Goal: Information Seeking & Learning: Learn about a topic

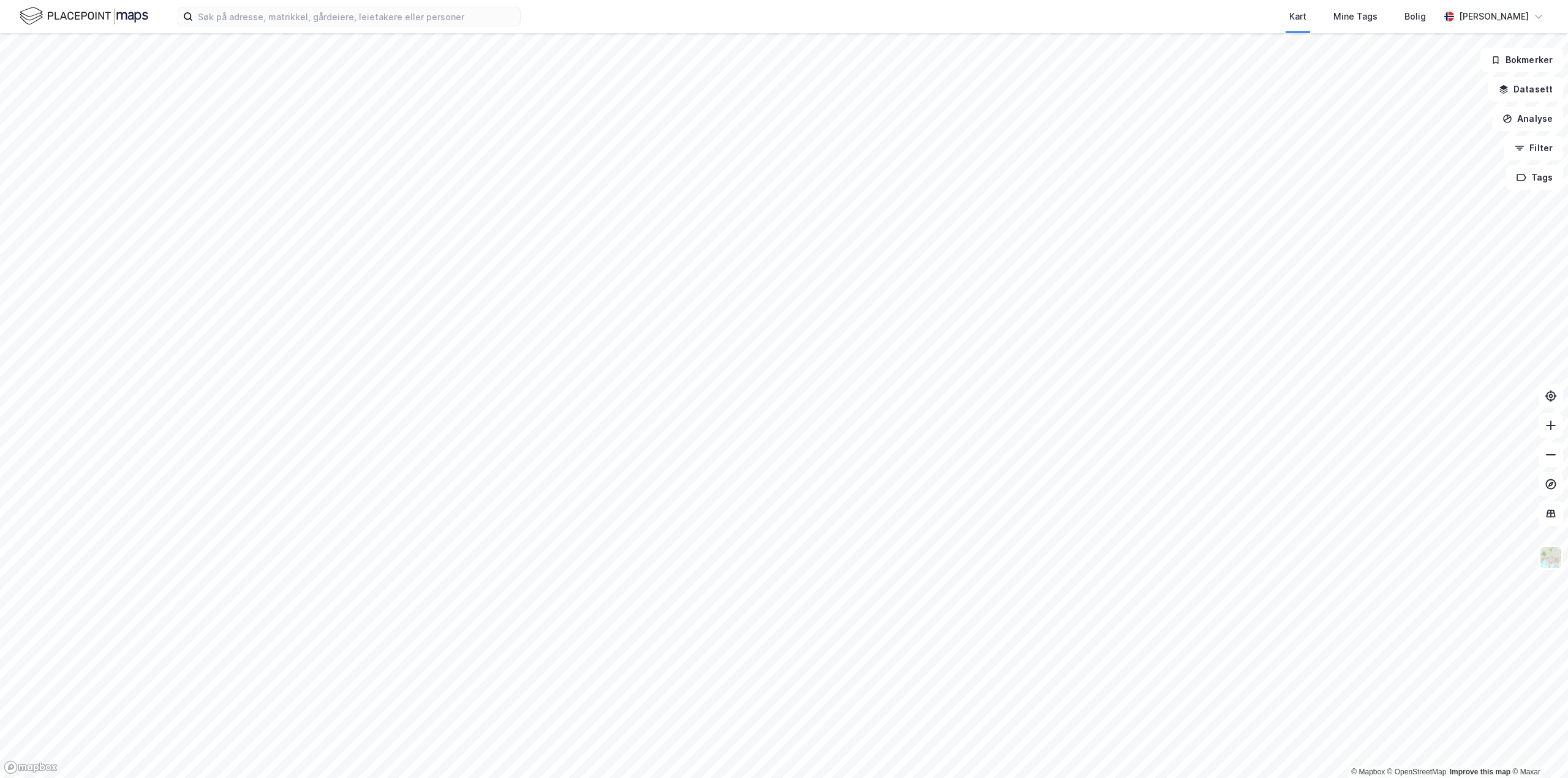
click at [644, 0] on html "Kart Mine Tags Bolig Aleksander Moholdt © Mapbox © OpenStreetMap Improve this m…" at bounding box center [784, 389] width 1568 height 778
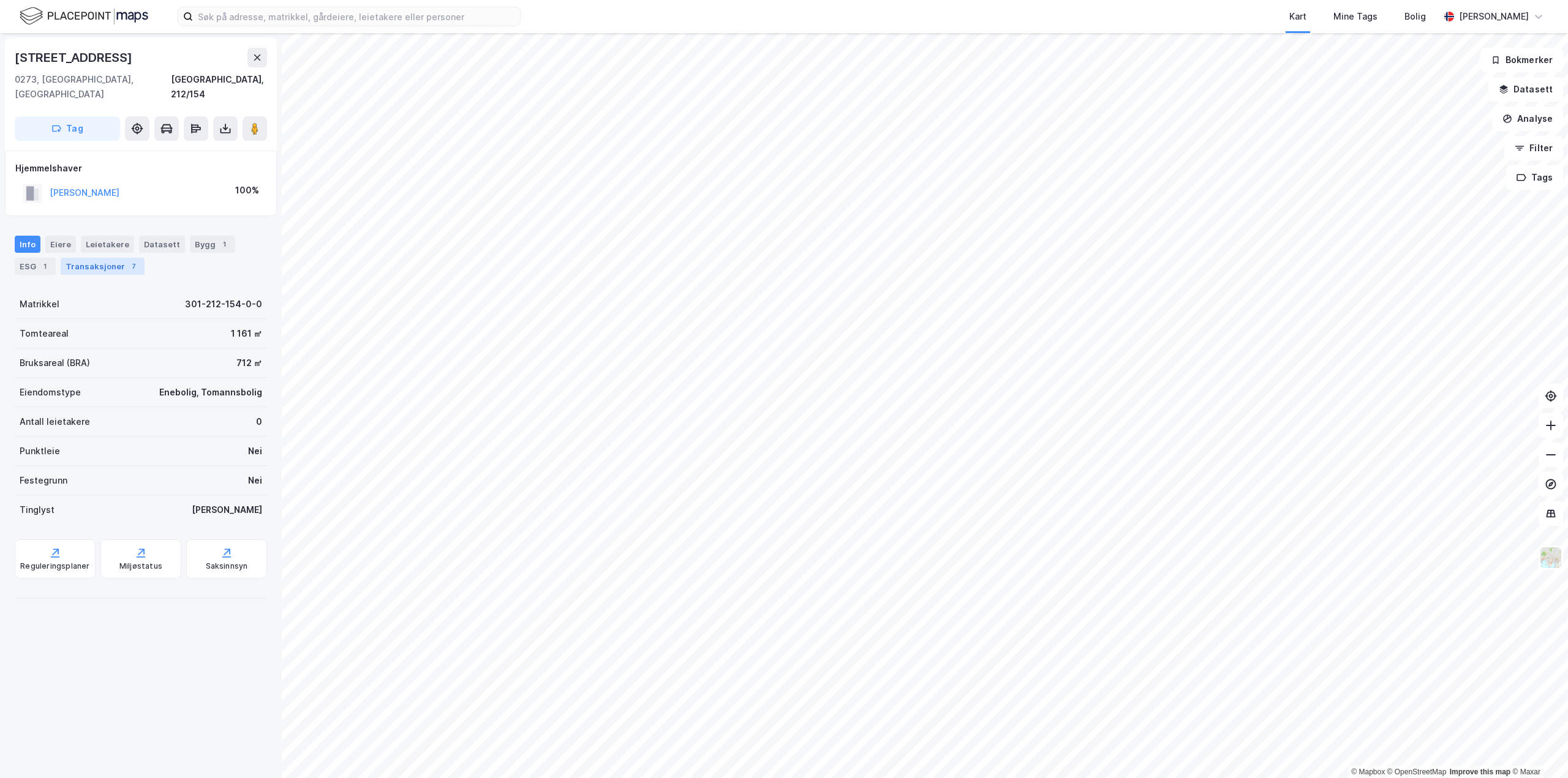
click at [97, 258] on div "Transaksjoner 7" at bounding box center [103, 266] width 84 height 17
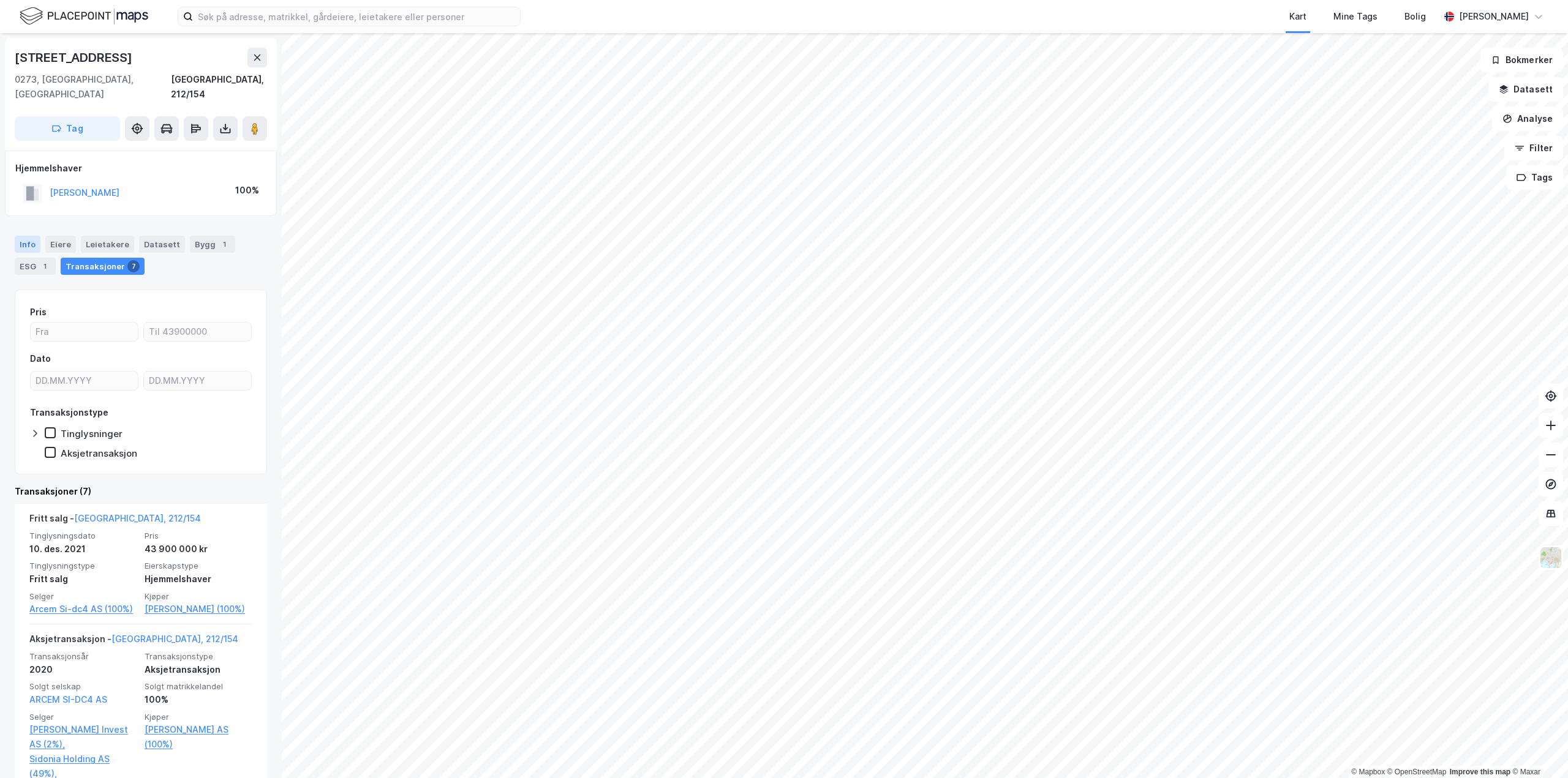
click at [24, 236] on div "Info" at bounding box center [27, 245] width 26 height 17
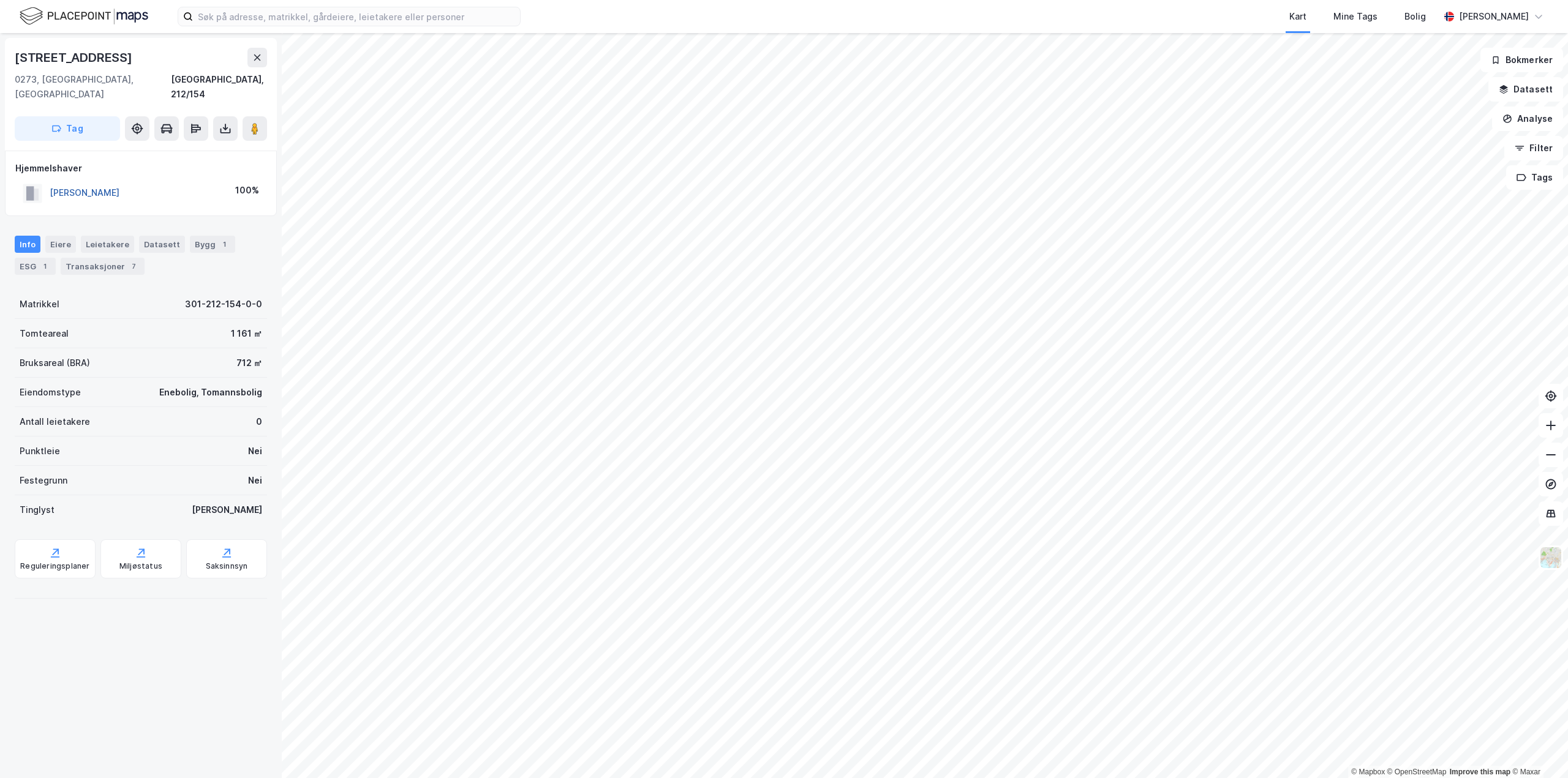
click at [0, 0] on button "SMIDESANG EINAR" at bounding box center [0, 0] width 0 height 0
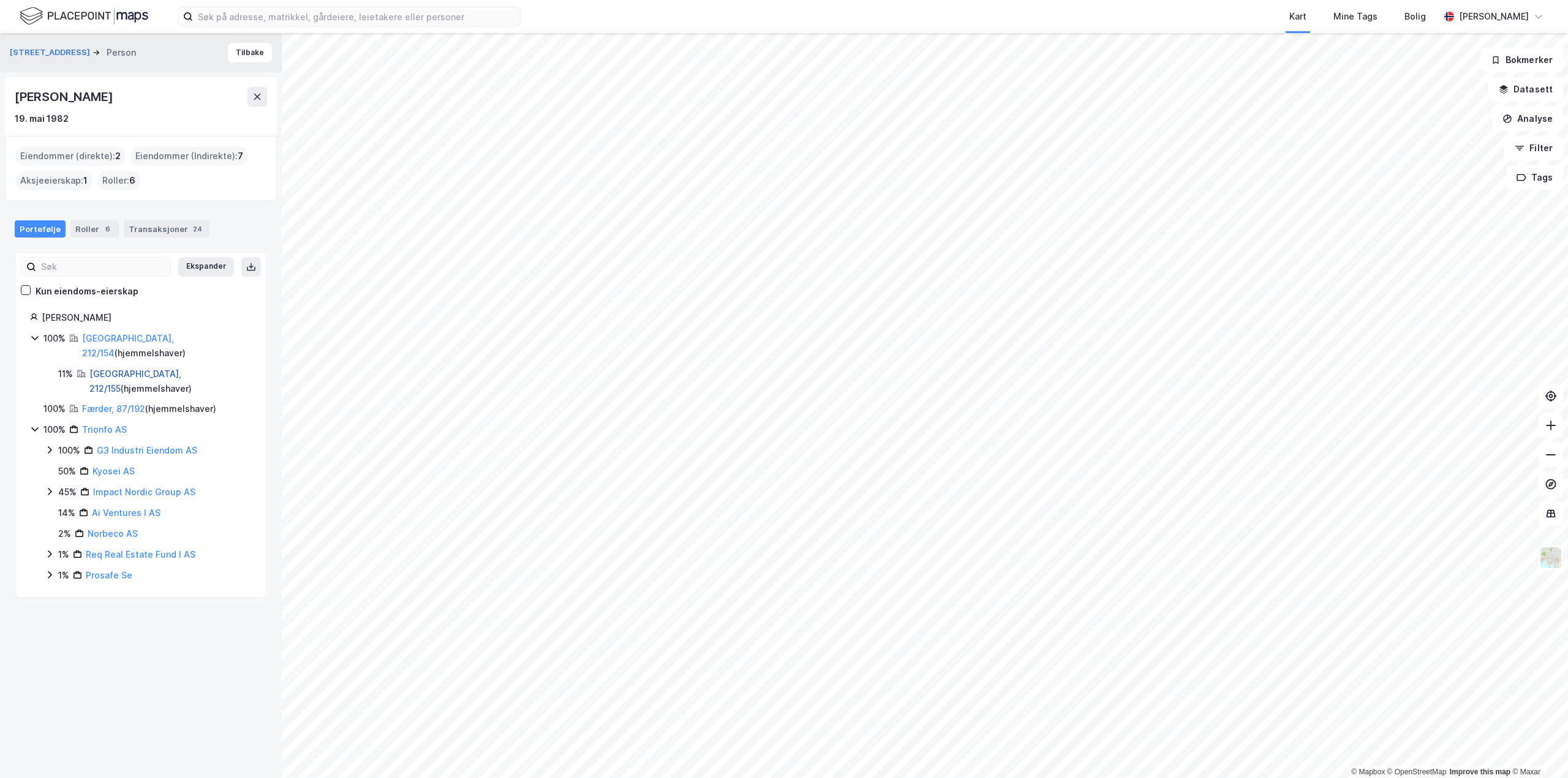
click at [111, 369] on link "Oslo, 212/155" at bounding box center [135, 381] width 92 height 25
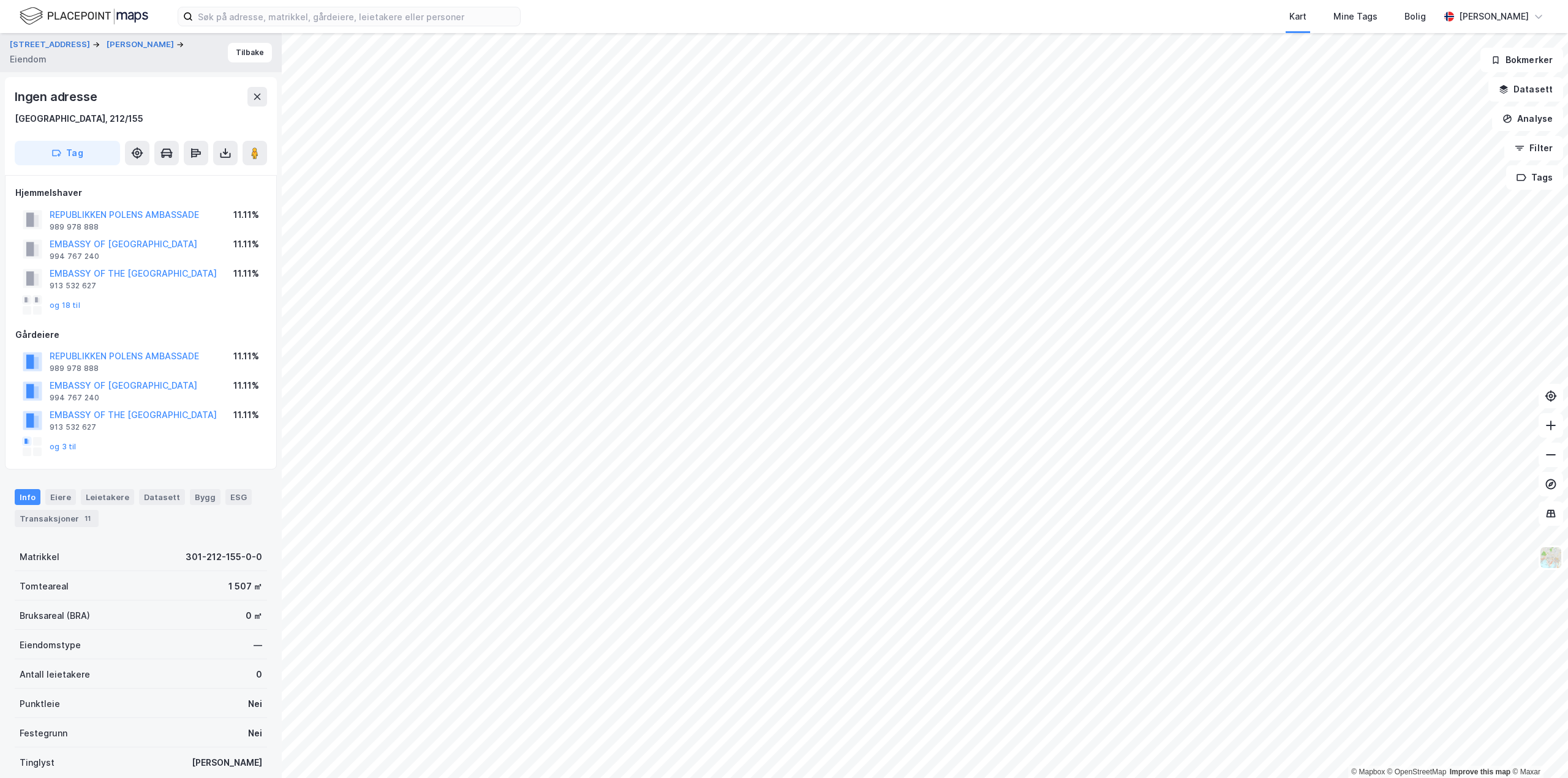
scroll to position [1, 0]
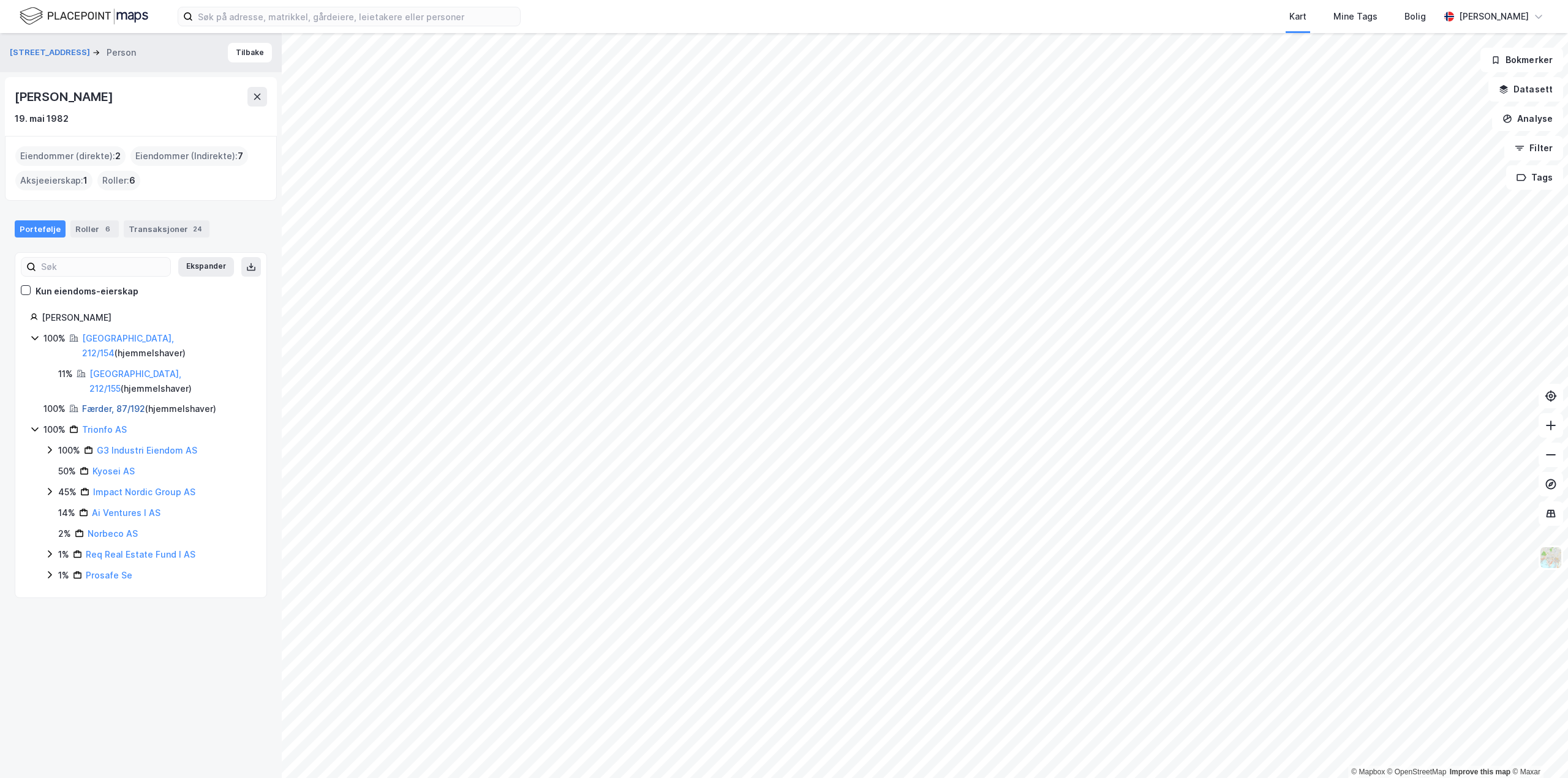
click at [95, 403] on link "Færder, 87/192" at bounding box center [113, 409] width 63 height 10
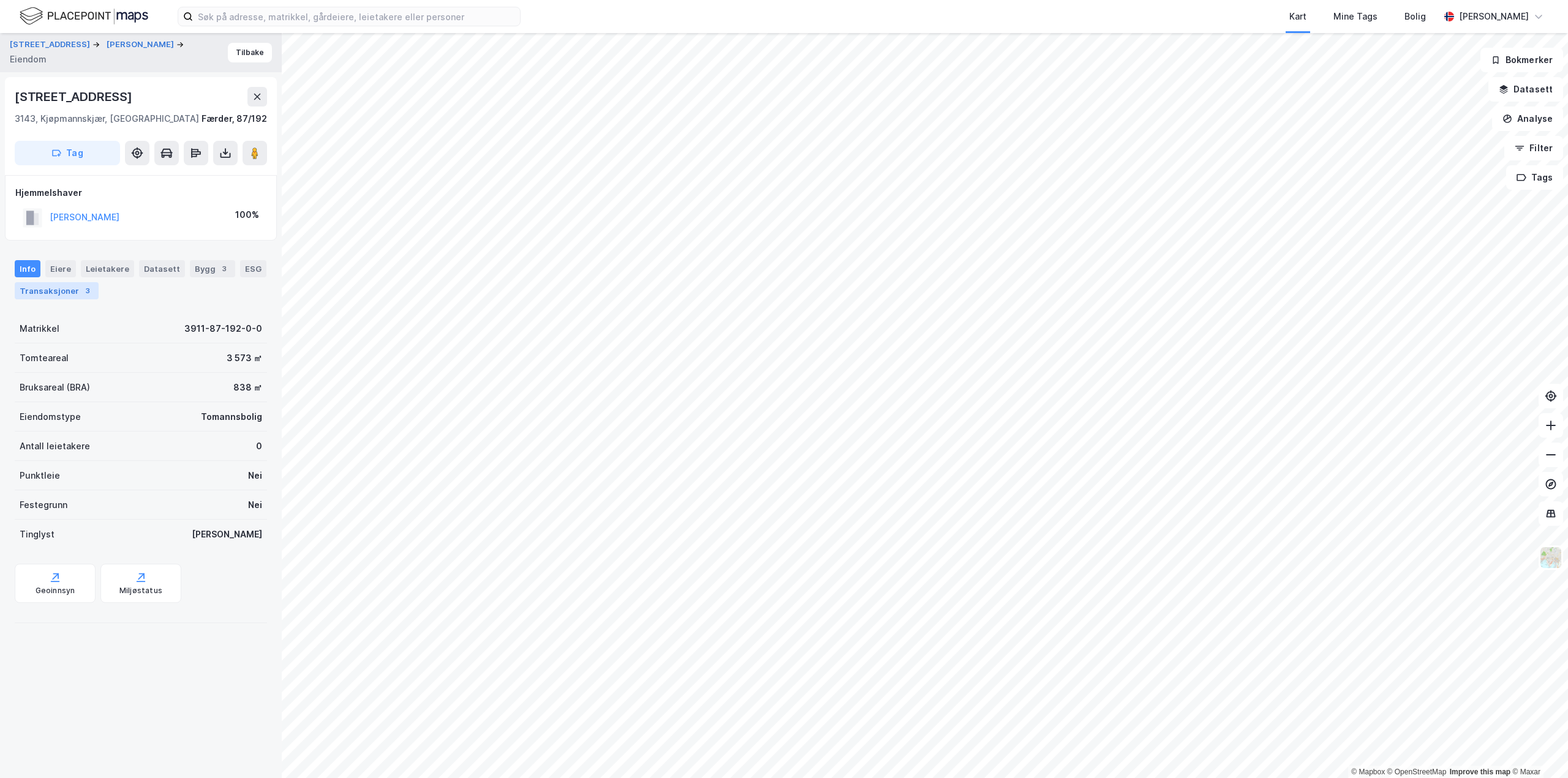
click at [44, 292] on div "Transaksjoner 3" at bounding box center [56, 291] width 84 height 17
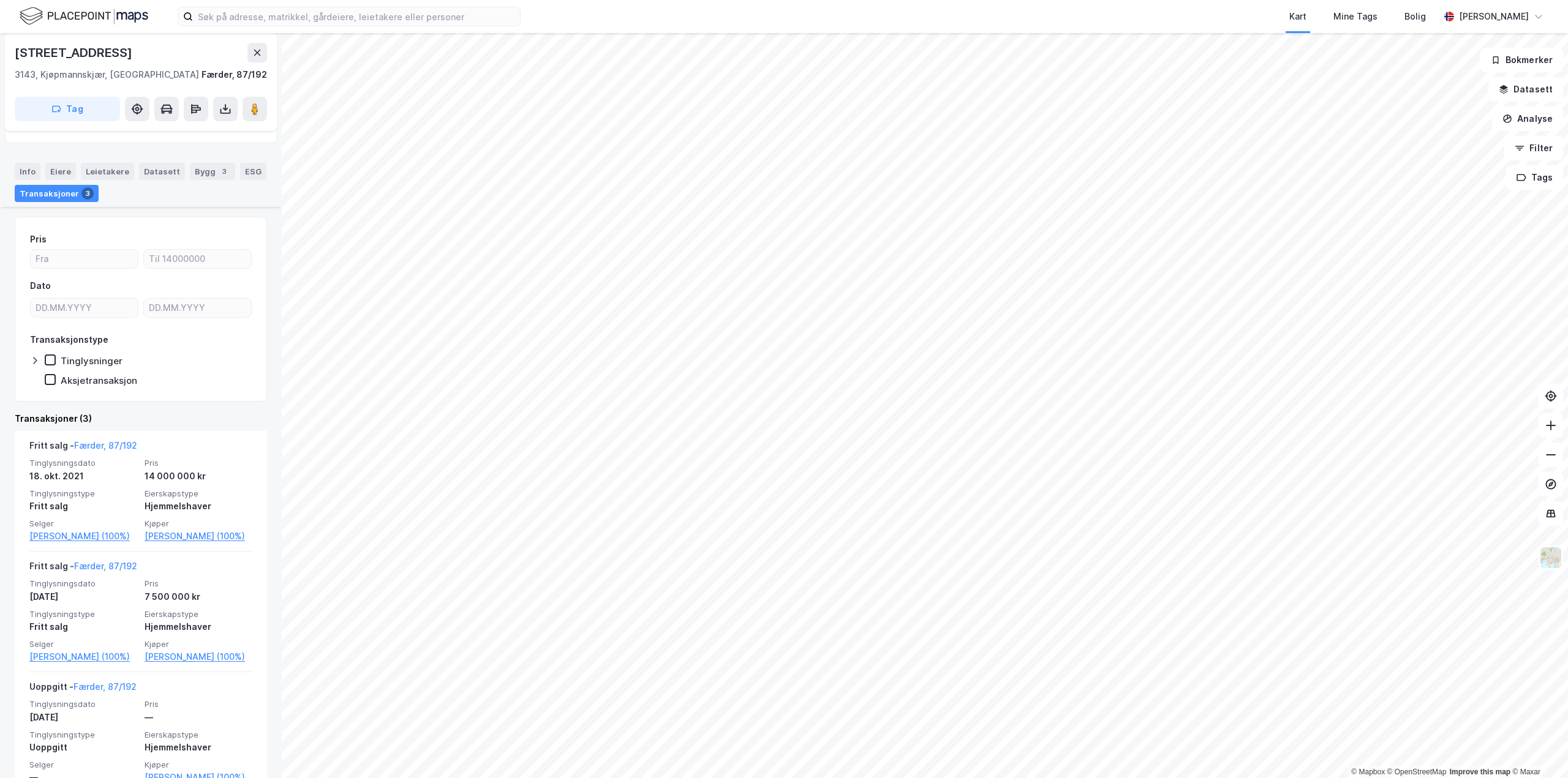
scroll to position [170, 0]
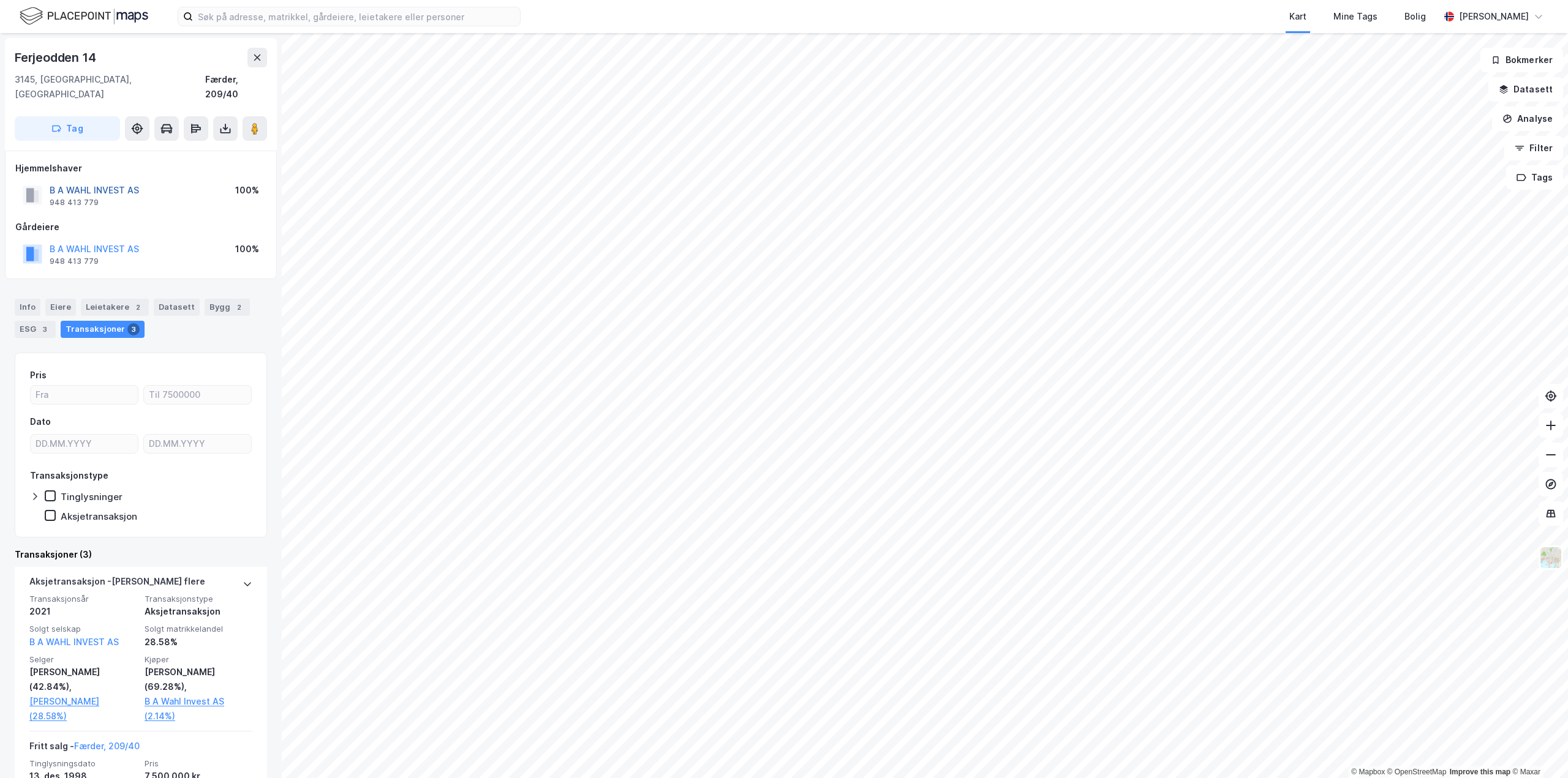
click at [0, 0] on button "B A WAHL INVEST AS" at bounding box center [0, 0] width 0 height 0
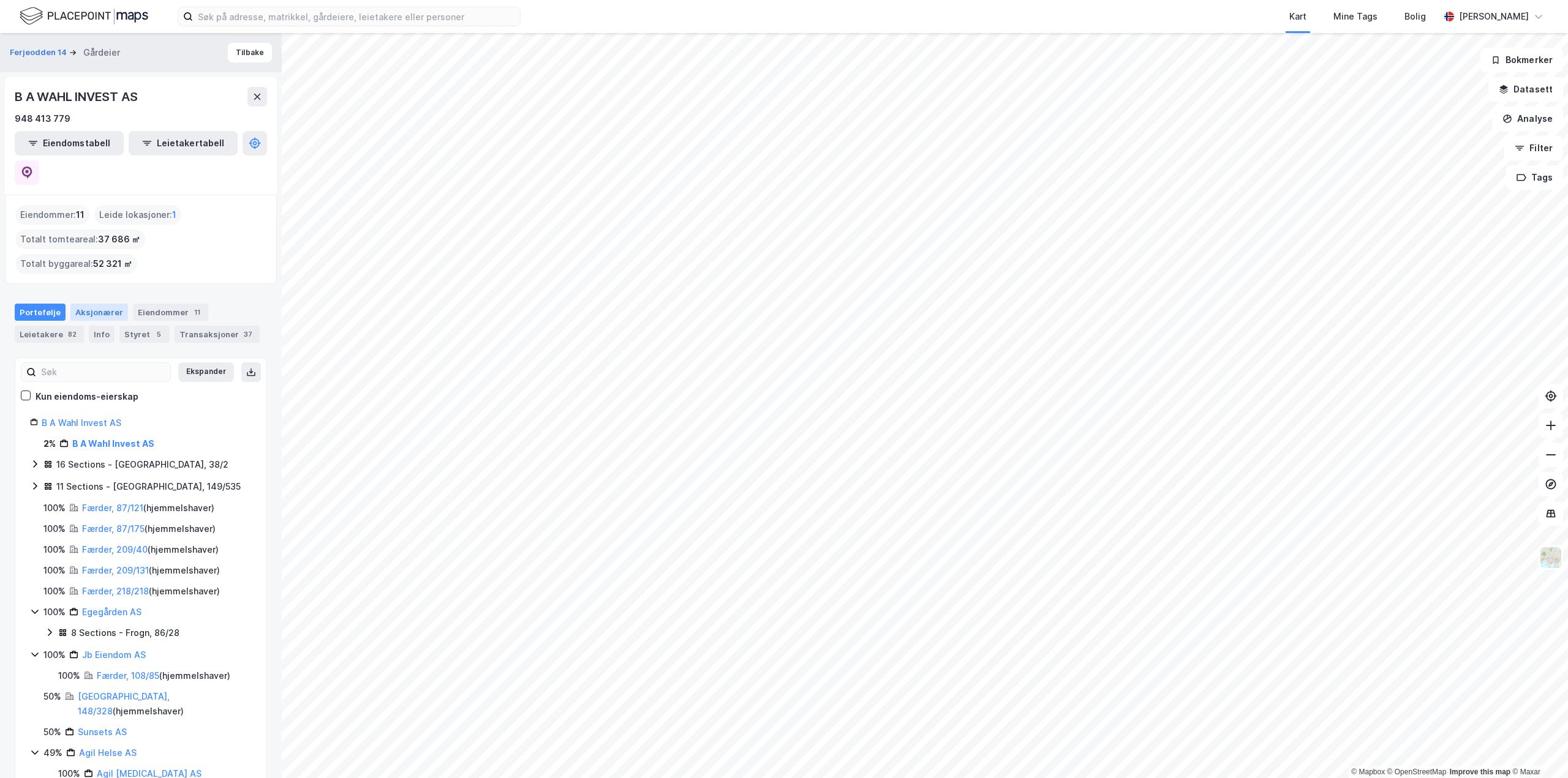
click at [84, 303] on div "Aksjonærer" at bounding box center [99, 312] width 58 height 17
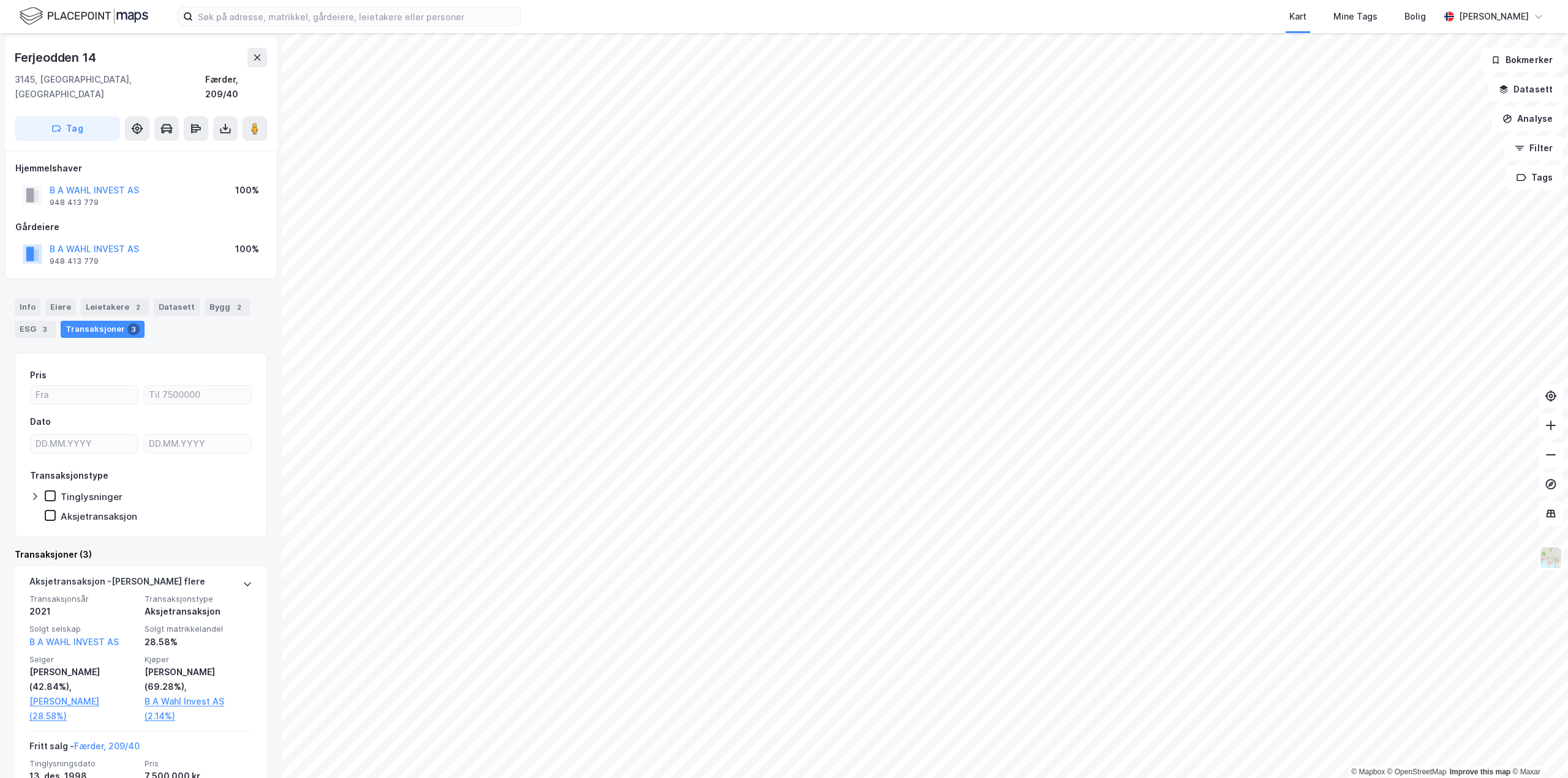
click at [640, 777] on html "Kart Mine Tags Bolig Aleksander Moholdt © Mapbox © OpenStreetMap Improve this m…" at bounding box center [784, 389] width 1568 height 778
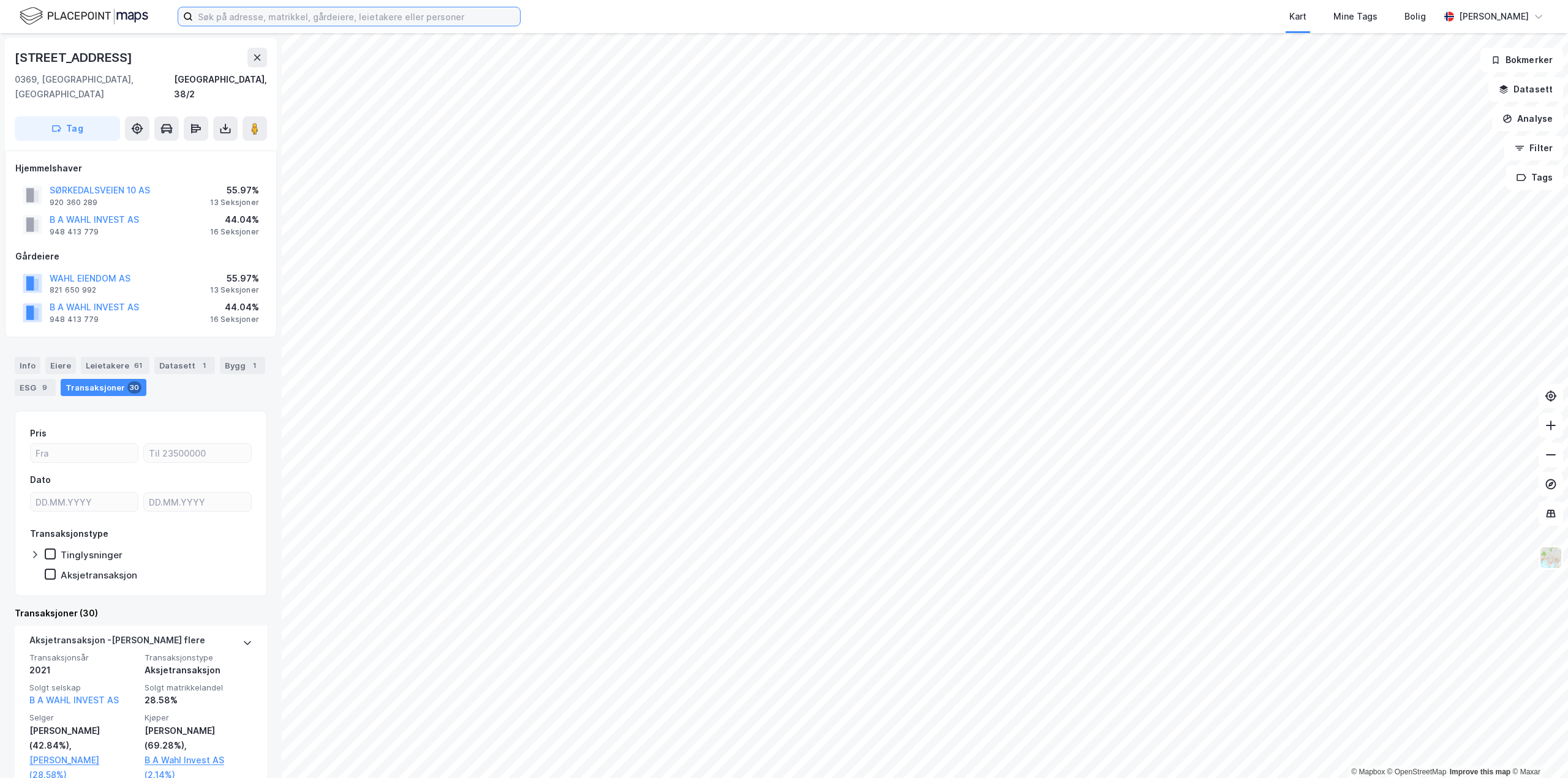
click at [297, 9] on input at bounding box center [357, 16] width 327 height 18
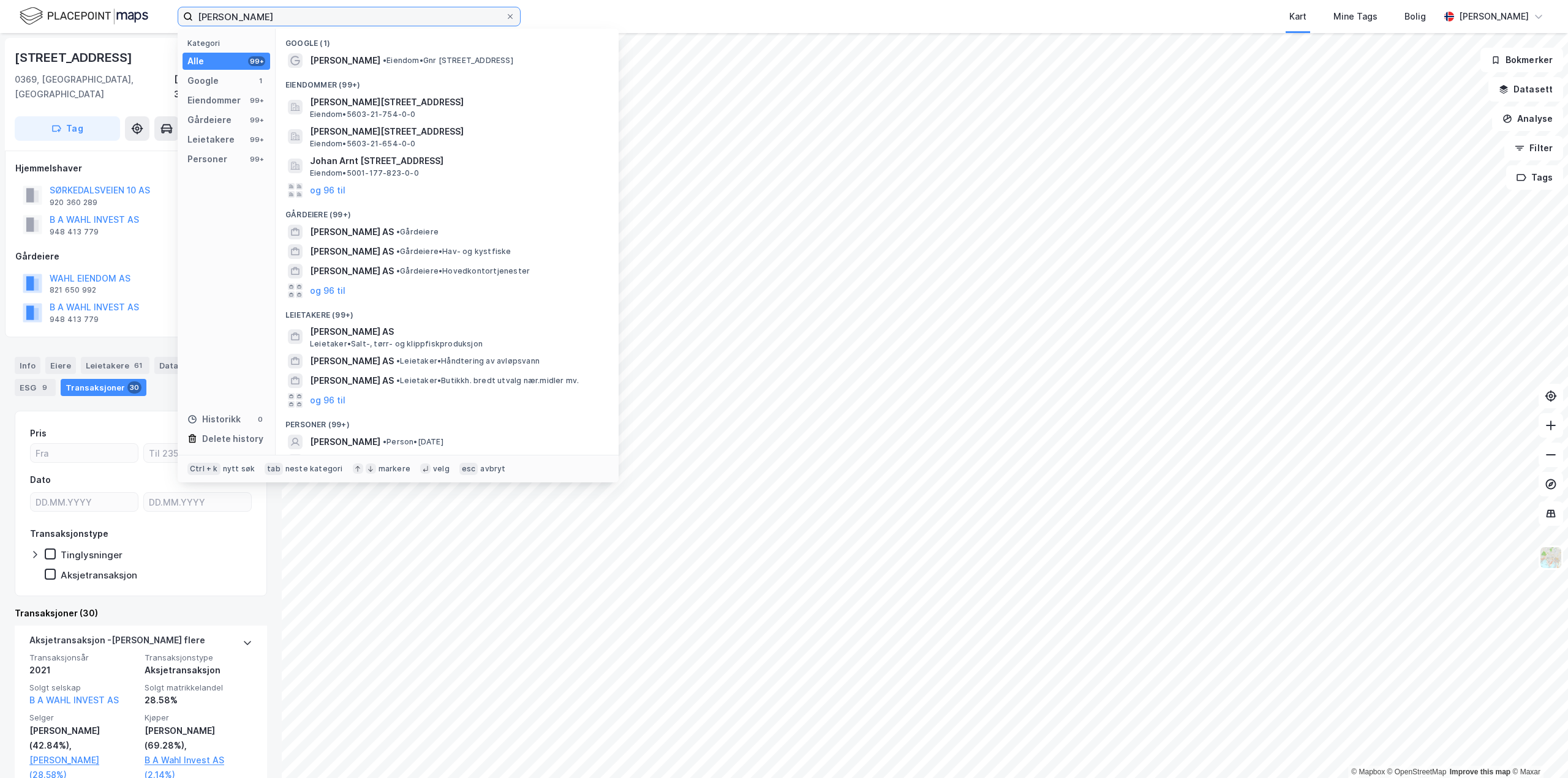
type input "johan rasting"
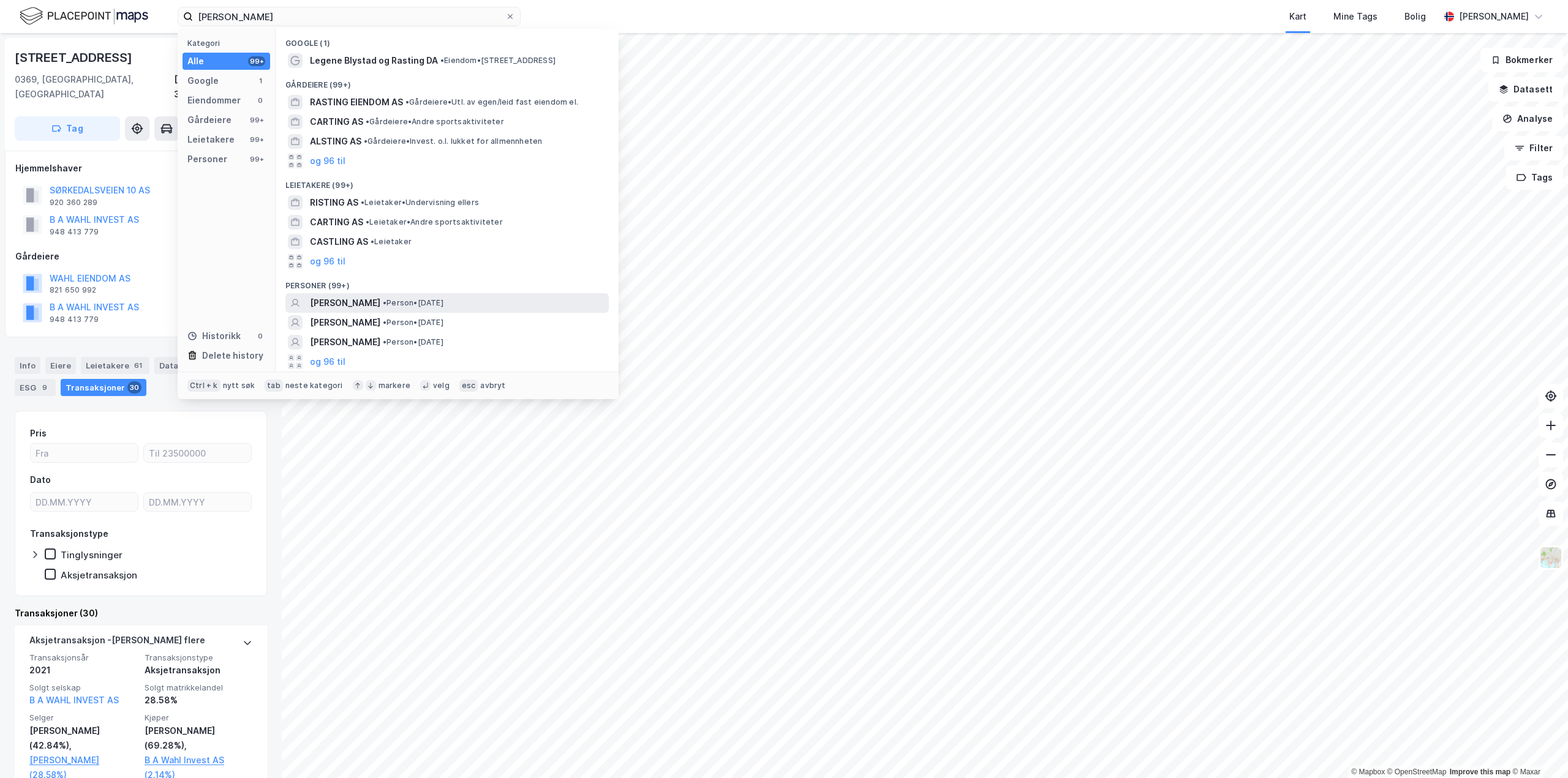
click at [332, 299] on span "JOHAN RASTING" at bounding box center [345, 303] width 71 height 14
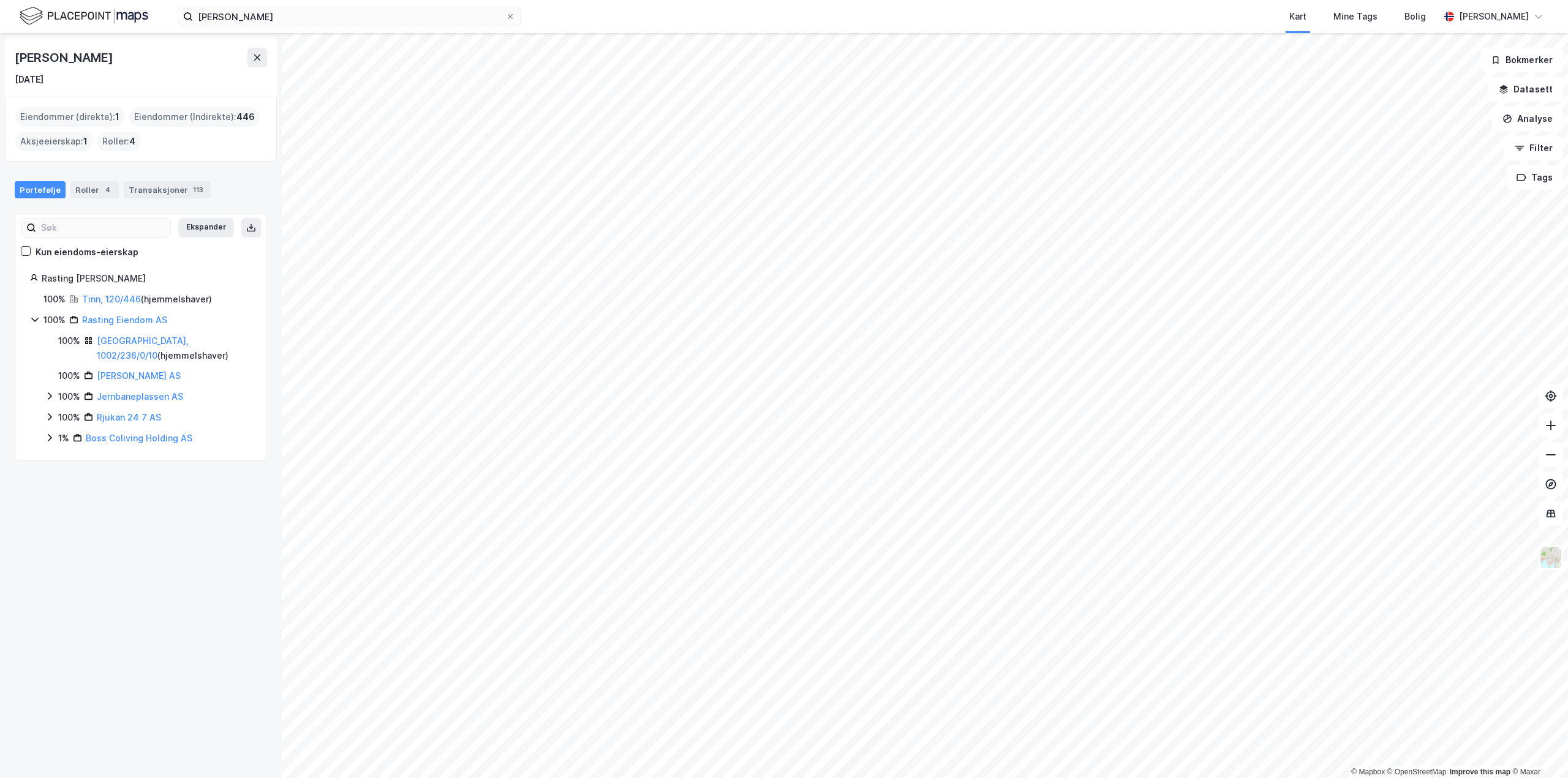
click at [548, 777] on html "johan rasting Kart Mine Tags Bolig Aleksander Moholdt © Mapbox © OpenStreetMap …" at bounding box center [784, 389] width 1568 height 778
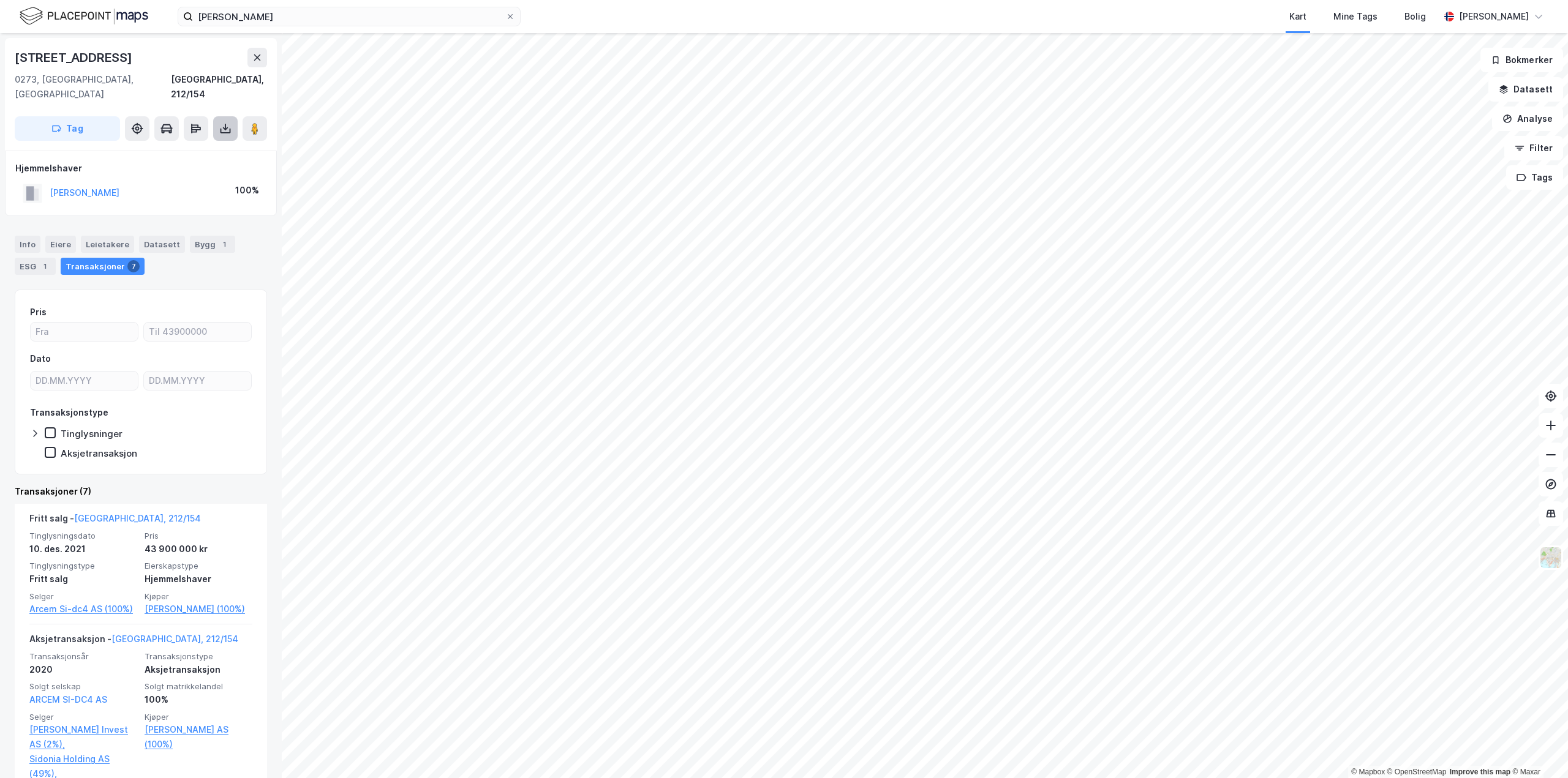
click at [221, 129] on icon at bounding box center [226, 131] width 10 height 5
click at [178, 148] on div "Last ned grunnbok" at bounding box center [165, 153] width 71 height 10
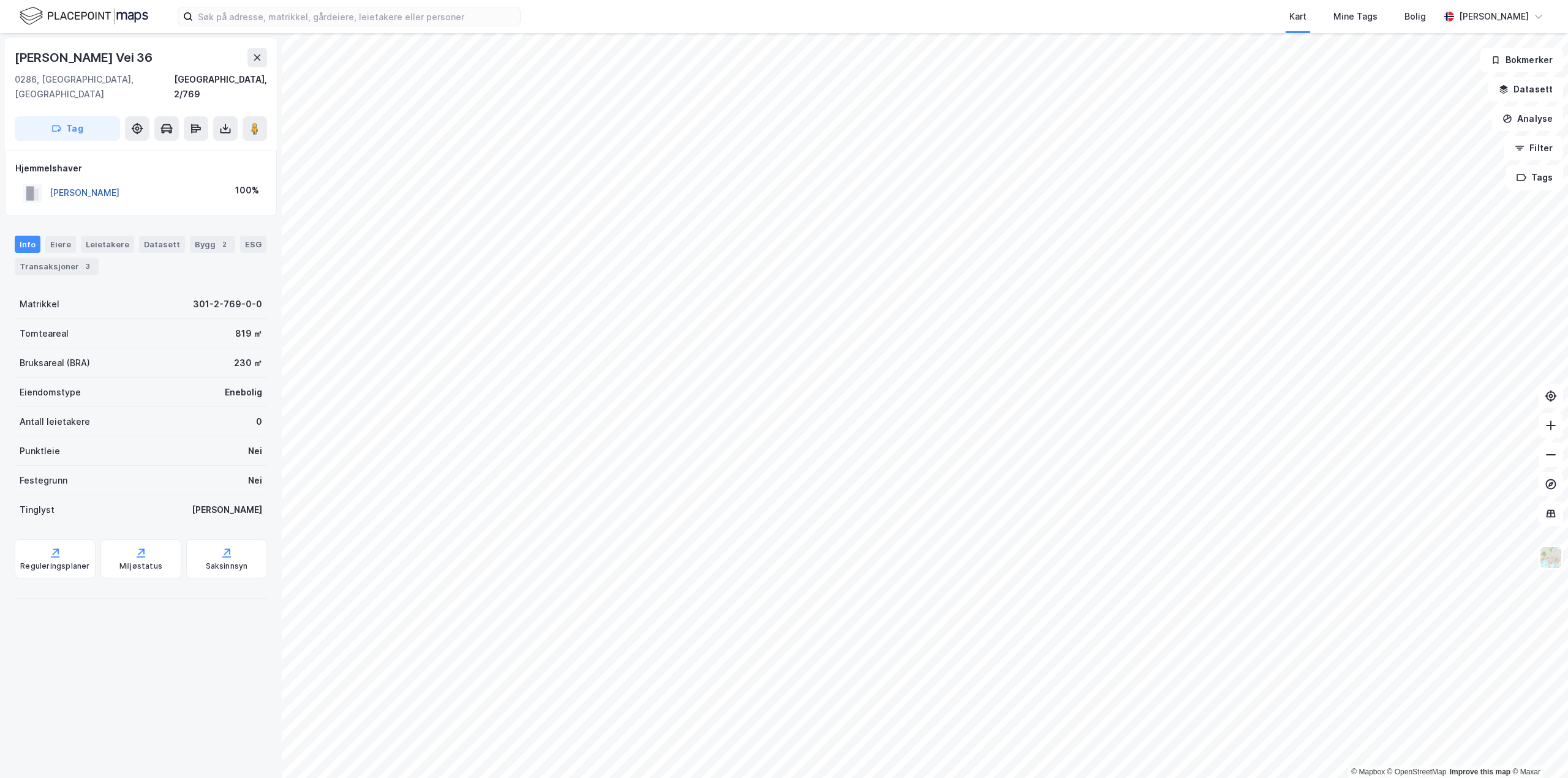
click at [0, 0] on button "[PERSON_NAME]" at bounding box center [0, 0] width 0 height 0
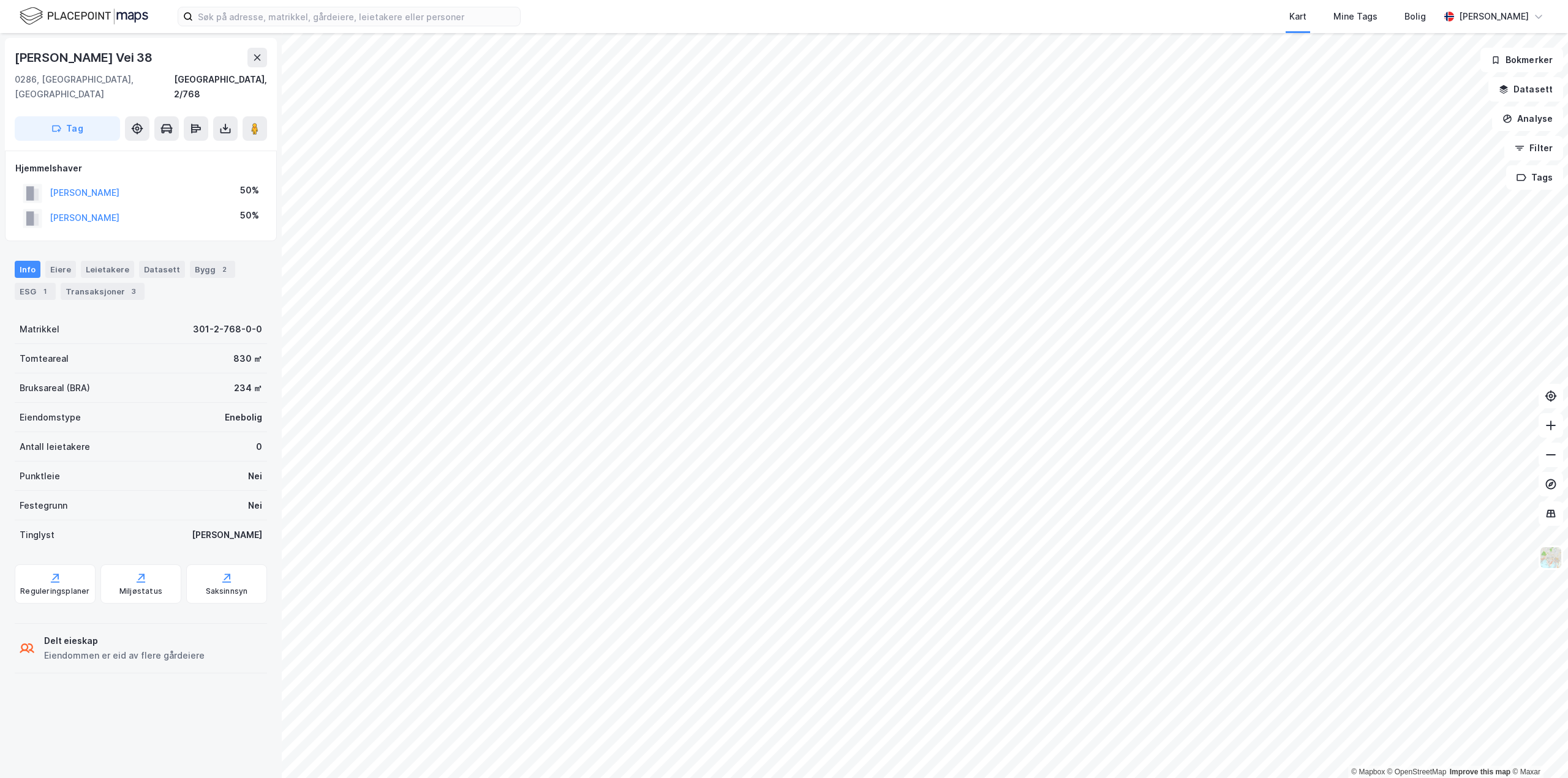
click at [82, 211] on div "[PERSON_NAME]" at bounding box center [84, 218] width 70 height 14
click at [0, 0] on button "[PERSON_NAME]" at bounding box center [0, 0] width 0 height 0
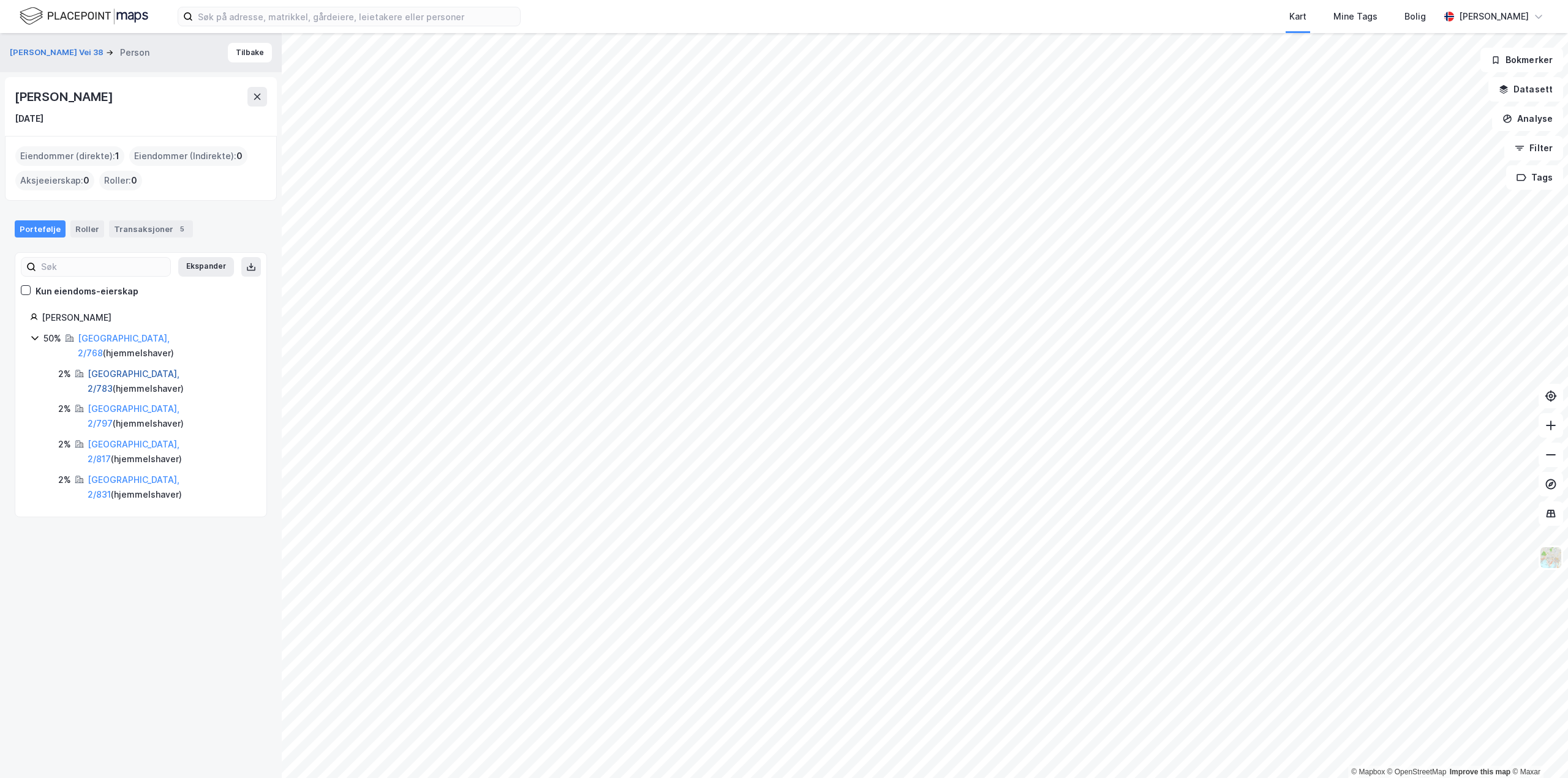
click at [100, 369] on link "[GEOGRAPHIC_DATA], 2/783" at bounding box center [133, 381] width 92 height 25
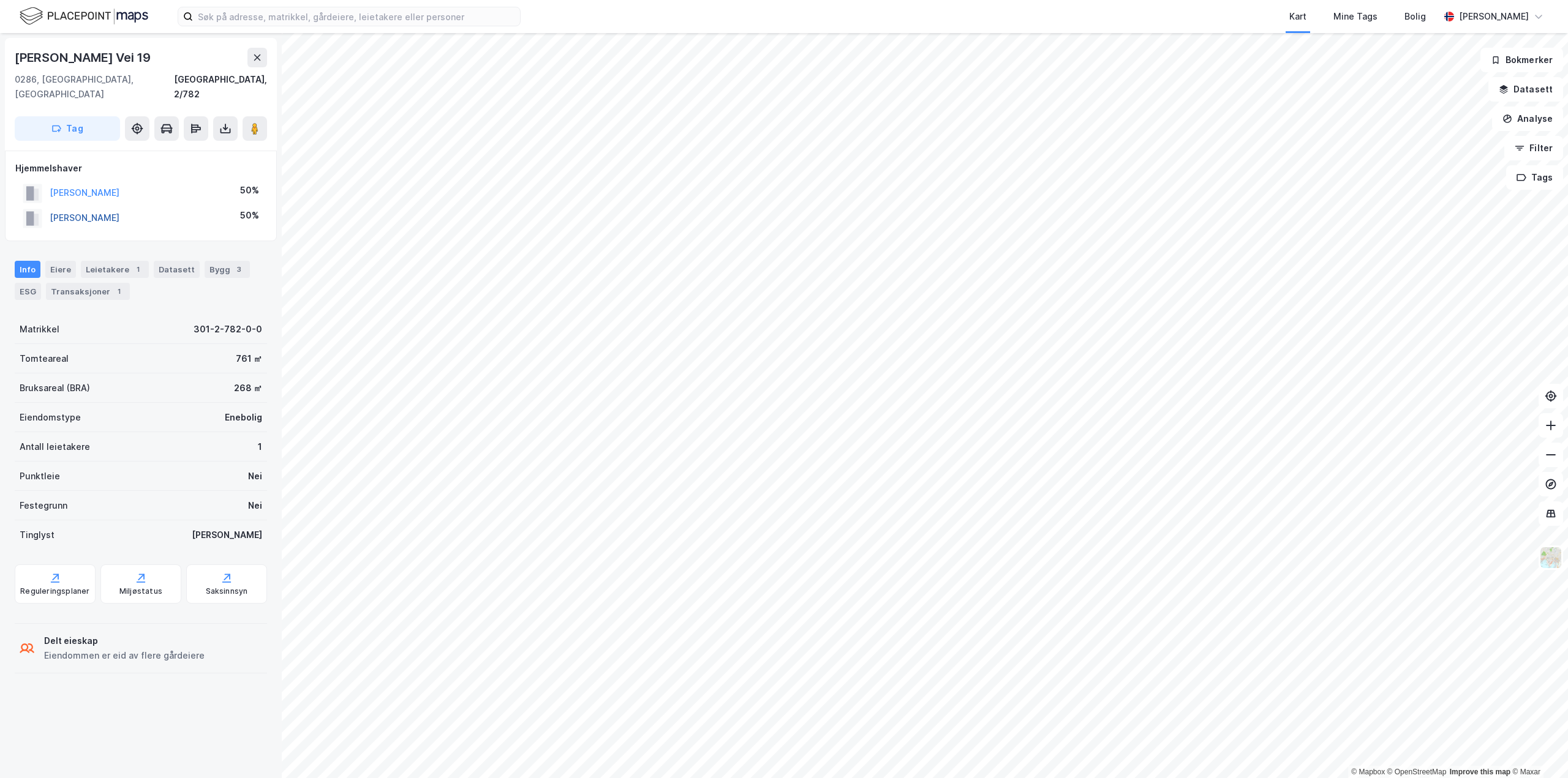
click at [0, 0] on button "[PERSON_NAME]" at bounding box center [0, 0] width 0 height 0
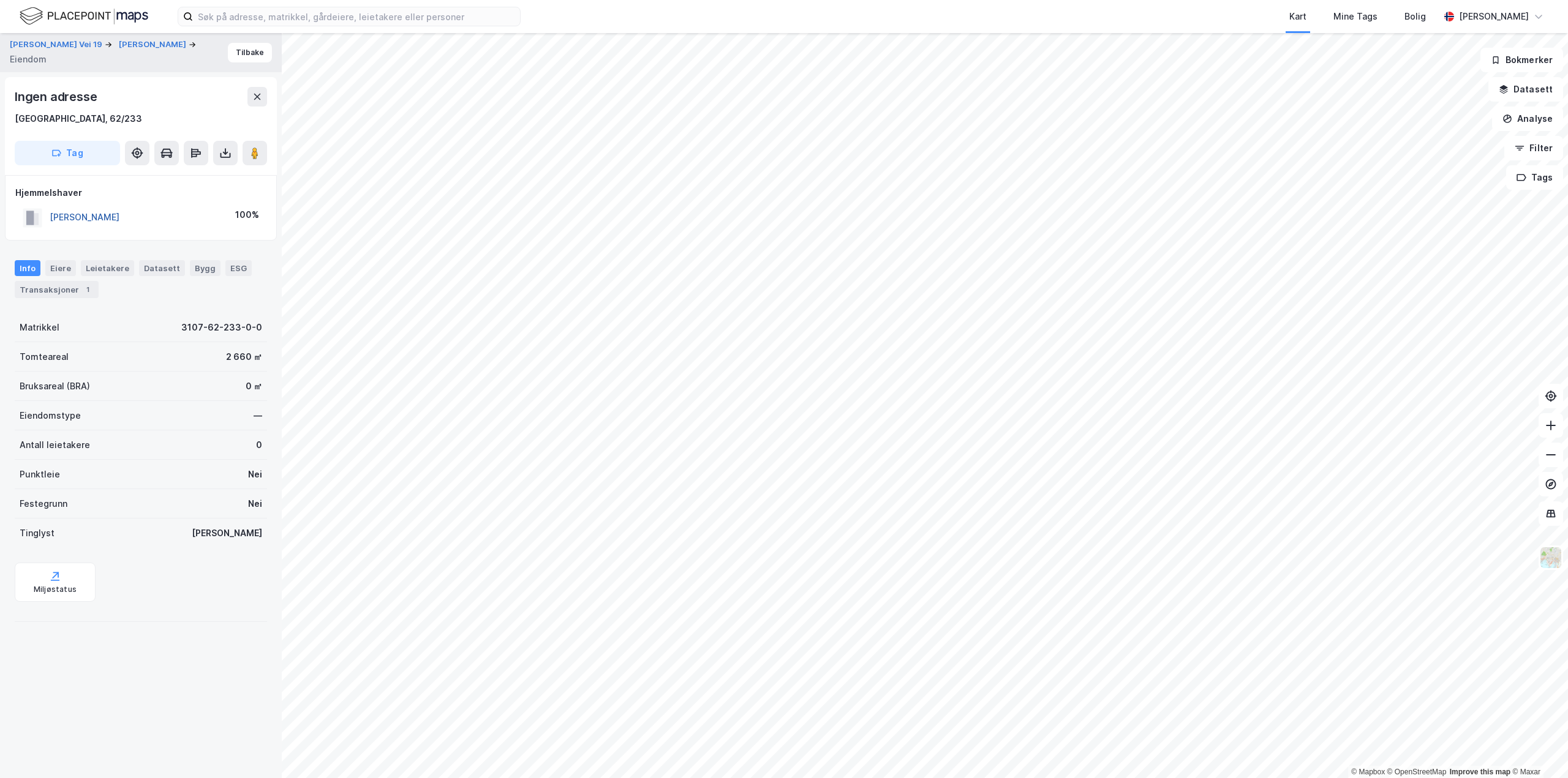
click at [0, 0] on button "[PERSON_NAME]" at bounding box center [0, 0] width 0 height 0
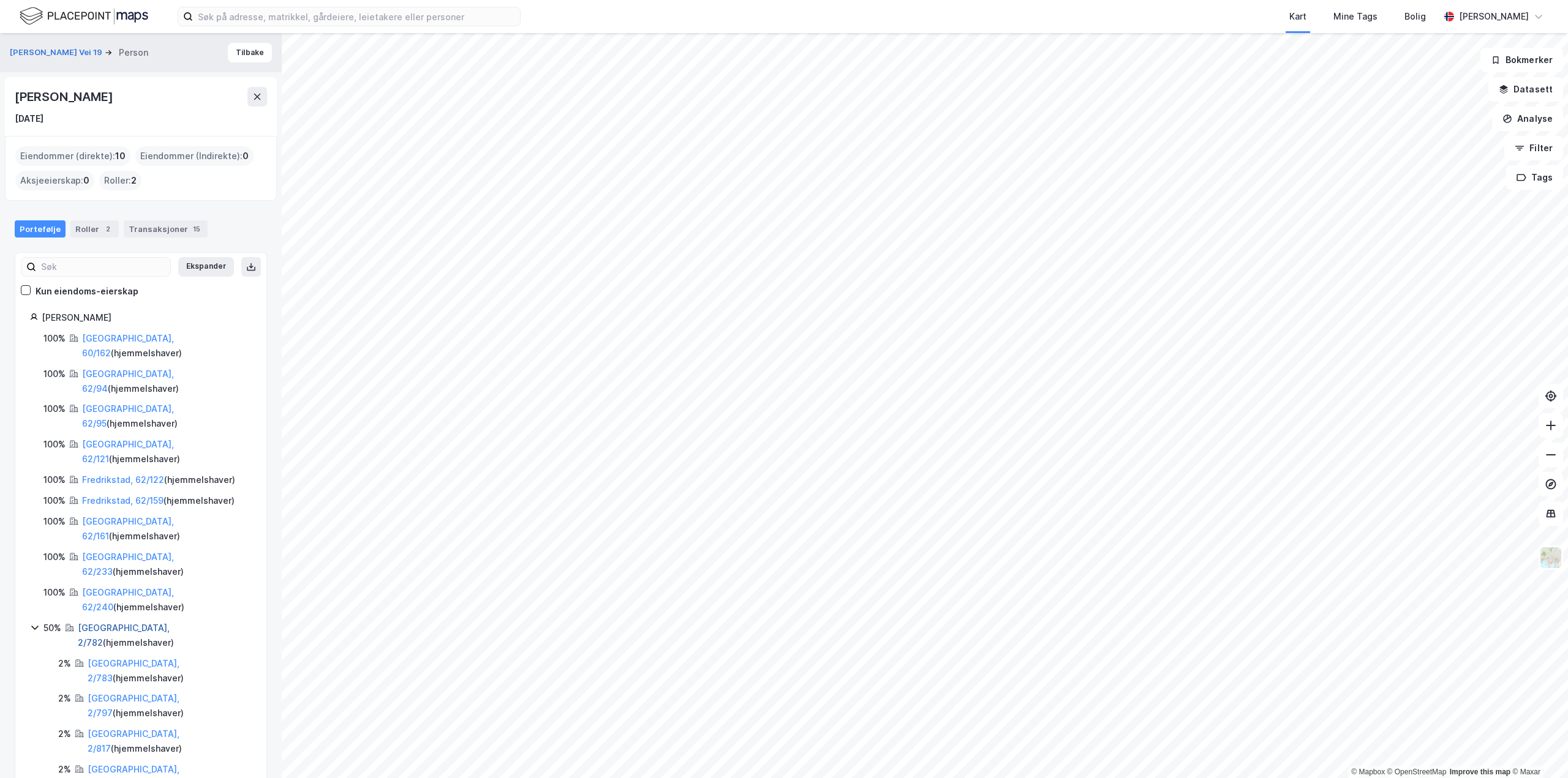
click at [97, 622] on link "[GEOGRAPHIC_DATA], 2/782" at bounding box center [124, 635] width 92 height 25
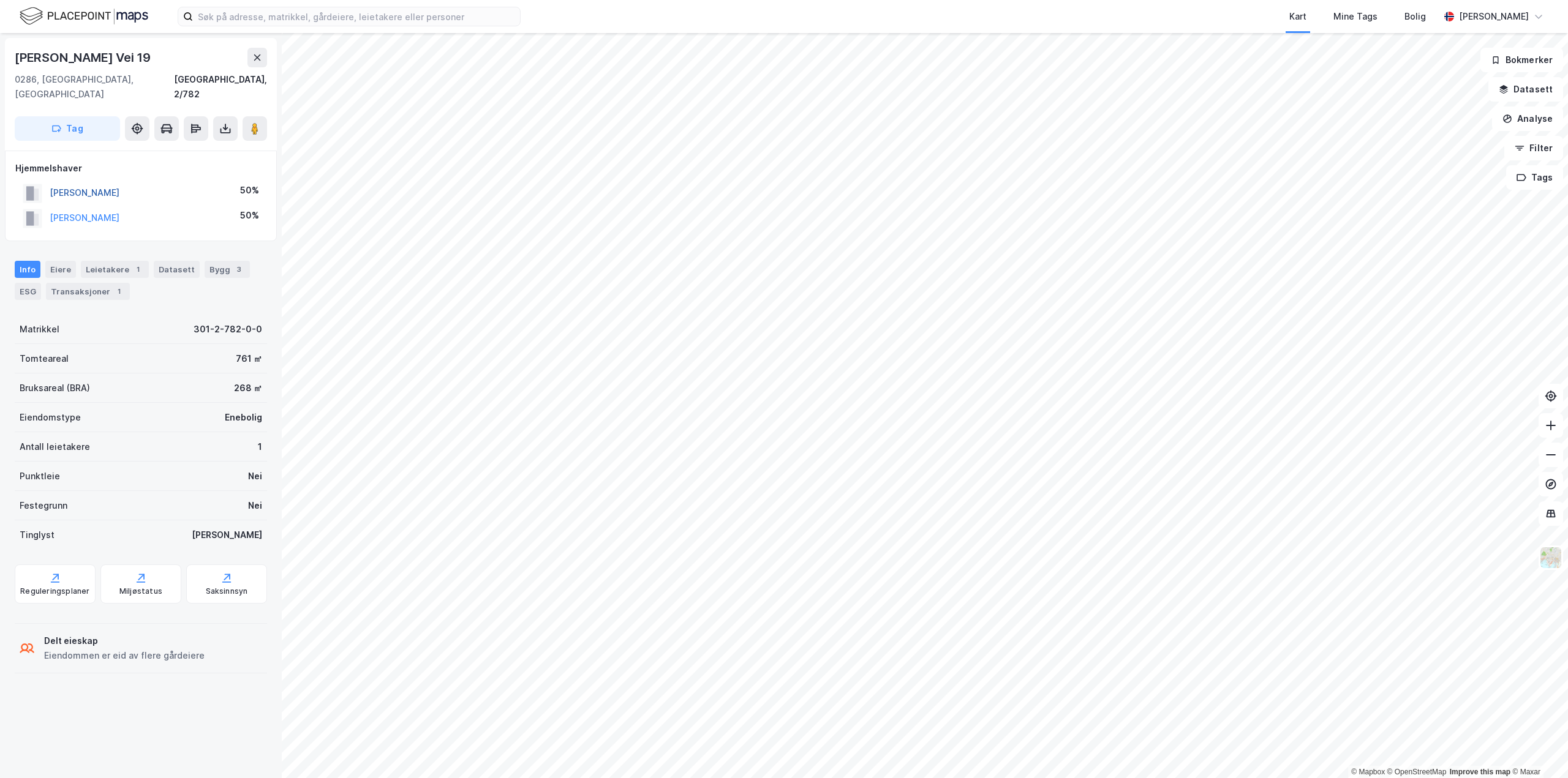
click at [0, 0] on button "[PERSON_NAME]" at bounding box center [0, 0] width 0 height 0
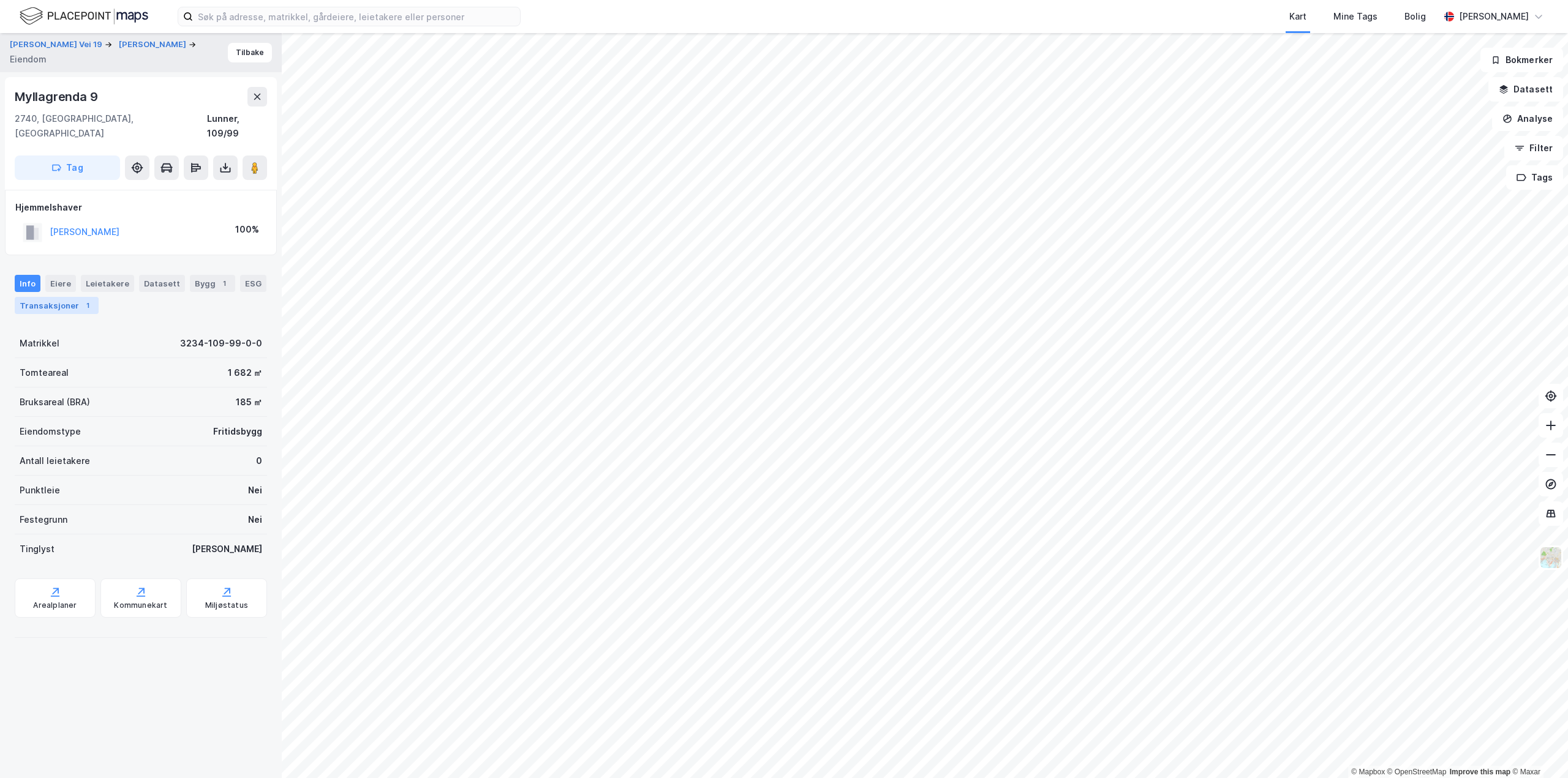
click at [29, 297] on div "Transaksjoner 1" at bounding box center [56, 305] width 84 height 17
